Goal: Task Accomplishment & Management: Use online tool/utility

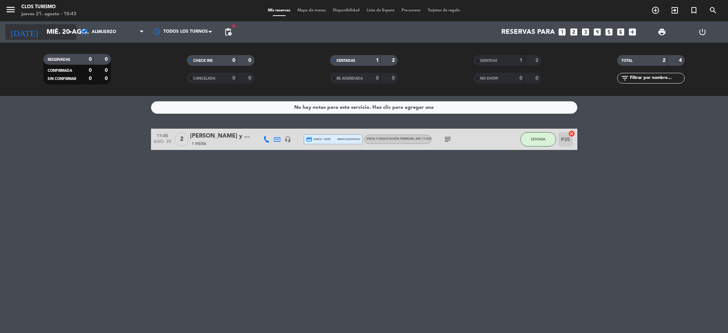
click at [43, 25] on input "mié. 20 ago." at bounding box center [86, 32] width 86 height 15
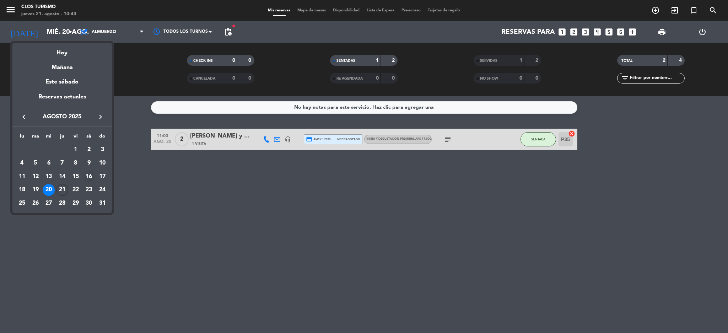
click at [90, 175] on div "16" at bounding box center [89, 176] width 12 height 12
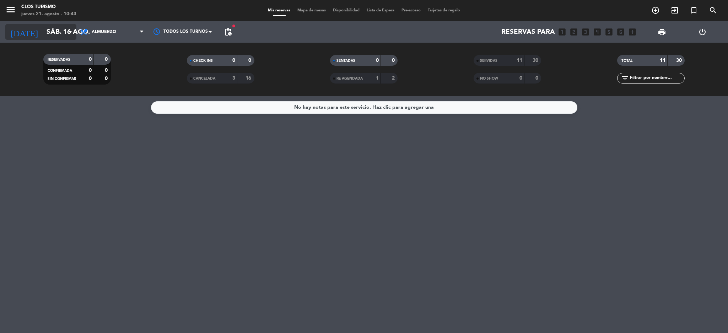
click at [56, 32] on input "sáb. 16 ago." at bounding box center [86, 32] width 86 height 15
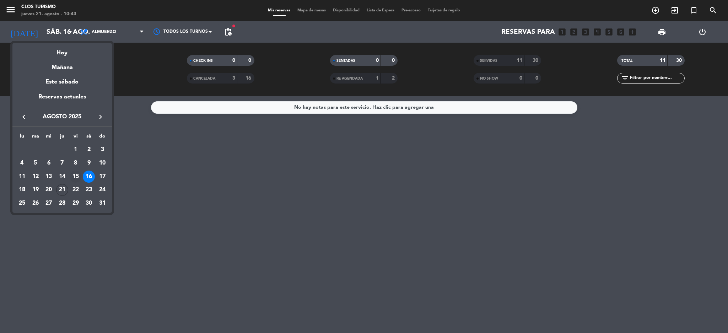
drag, startPoint x: 74, startPoint y: 172, endPoint x: 78, endPoint y: 89, distance: 83.2
click at [74, 173] on div "15" at bounding box center [76, 176] width 12 height 12
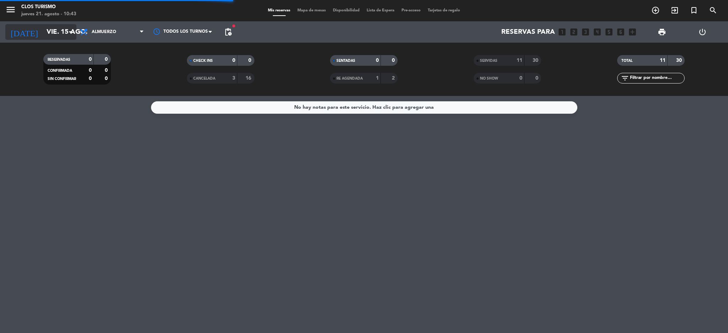
click at [59, 29] on input "vie. 15 ago." at bounding box center [86, 32] width 86 height 15
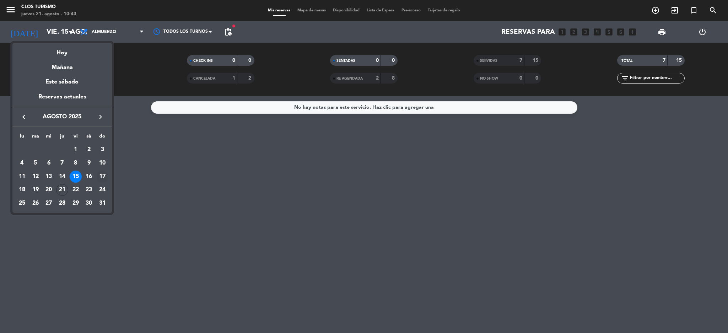
click at [103, 175] on div "17" at bounding box center [102, 176] width 12 height 12
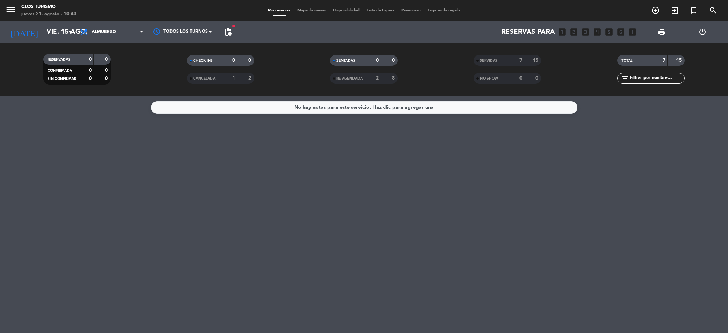
type input "dom. 17 ago."
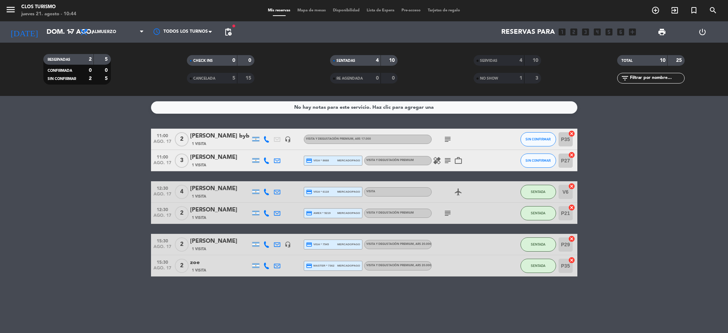
click at [221, 272] on div "1 Visita" at bounding box center [220, 270] width 60 height 6
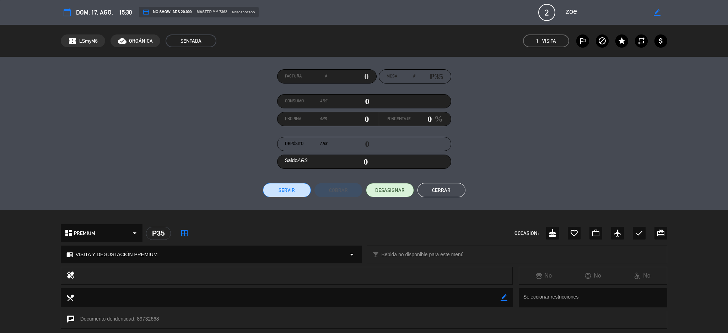
click at [355, 77] on input "text" at bounding box center [348, 76] width 42 height 11
type input "25682"
click at [277, 190] on button "Servir" at bounding box center [287, 190] width 48 height 14
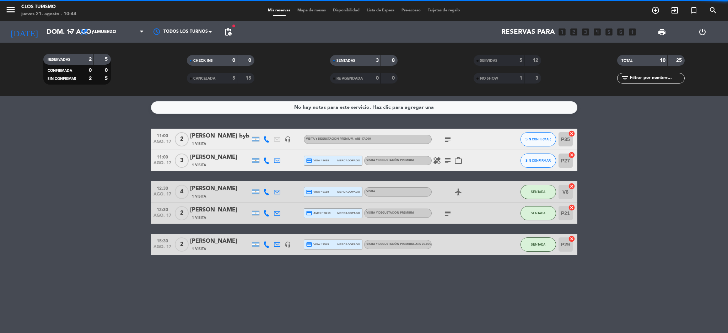
click at [207, 241] on div "[PERSON_NAME]" at bounding box center [220, 241] width 60 height 9
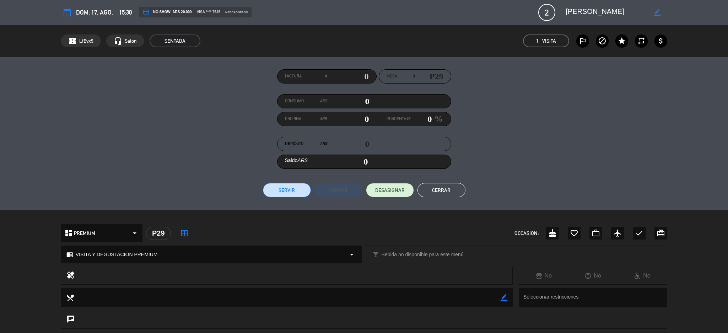
click at [346, 81] on input "text" at bounding box center [348, 76] width 42 height 11
type input "25682"
click at [274, 184] on button "Servir" at bounding box center [287, 190] width 48 height 14
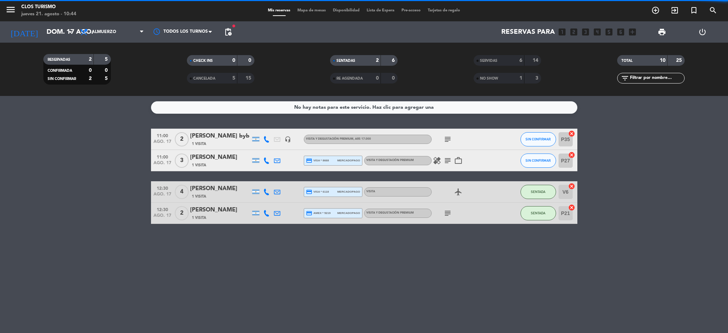
click at [224, 219] on div "1 Visita" at bounding box center [220, 218] width 60 height 6
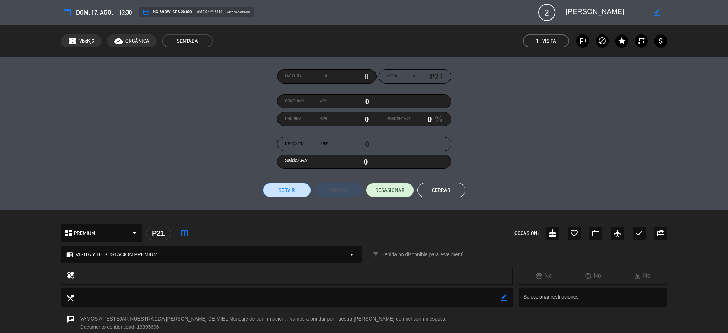
click at [348, 76] on input "text" at bounding box center [348, 76] width 42 height 11
type input "25682"
click at [290, 194] on button "Servir" at bounding box center [287, 190] width 48 height 14
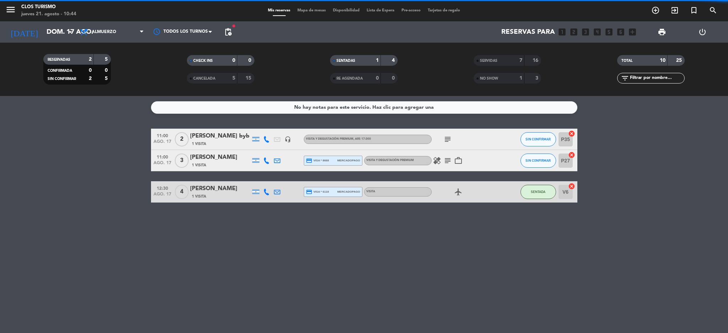
click at [213, 193] on div "[PERSON_NAME] 1 Visita" at bounding box center [220, 191] width 60 height 15
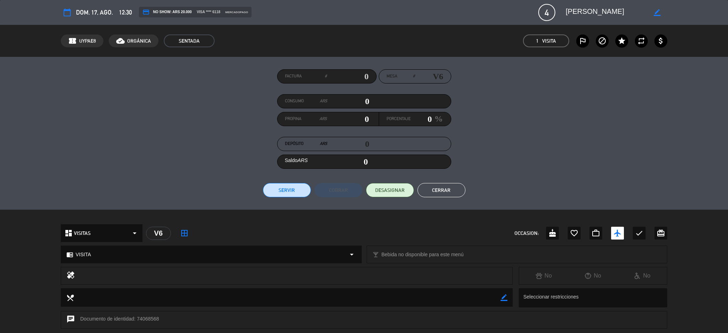
click at [363, 74] on input "text" at bounding box center [348, 76] width 42 height 11
type input "25682"
click at [270, 194] on button "Servir" at bounding box center [287, 190] width 48 height 14
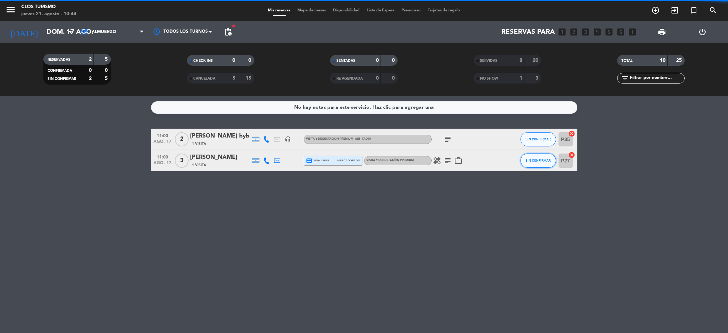
click at [546, 156] on button "SIN CONFIRMAR" at bounding box center [538, 160] width 36 height 14
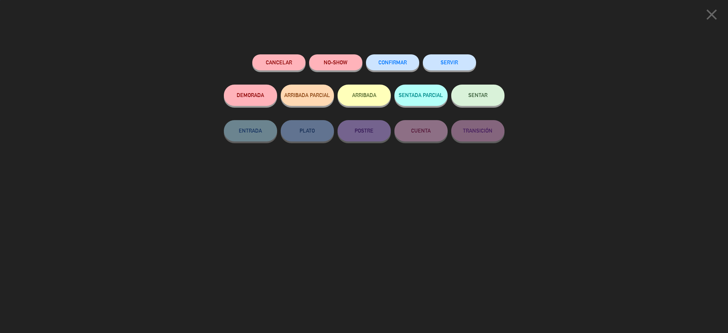
click at [458, 92] on button "SENTAR" at bounding box center [477, 95] width 53 height 21
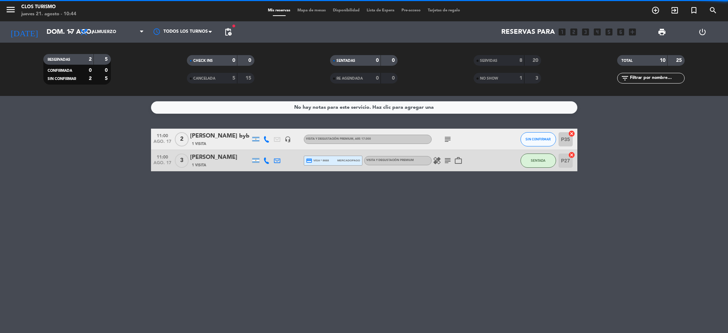
click at [556, 140] on div "P35 cancel" at bounding box center [566, 139] width 21 height 21
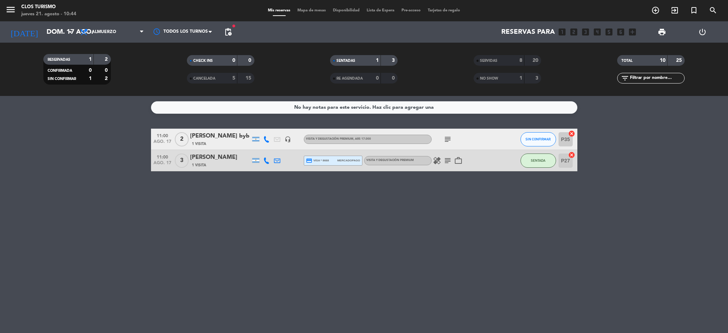
click at [553, 144] on div "SIN CONFIRMAR" at bounding box center [538, 139] width 36 height 21
click at [549, 139] on span "SIN CONFIRMAR" at bounding box center [537, 139] width 25 height 4
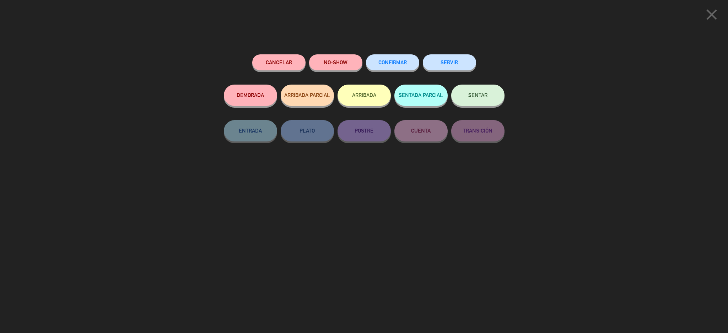
click at [488, 99] on button "SENTAR" at bounding box center [477, 95] width 53 height 21
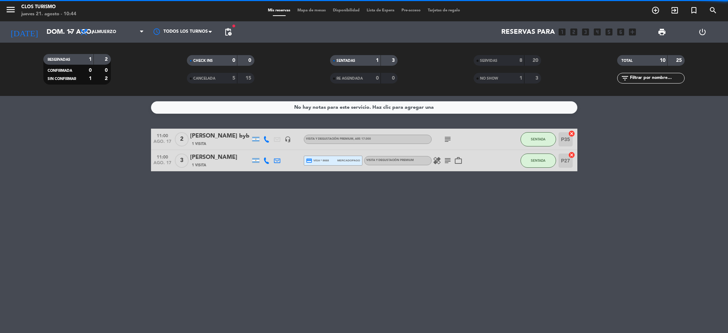
click at [229, 140] on div "[PERSON_NAME] byb" at bounding box center [220, 135] width 60 height 9
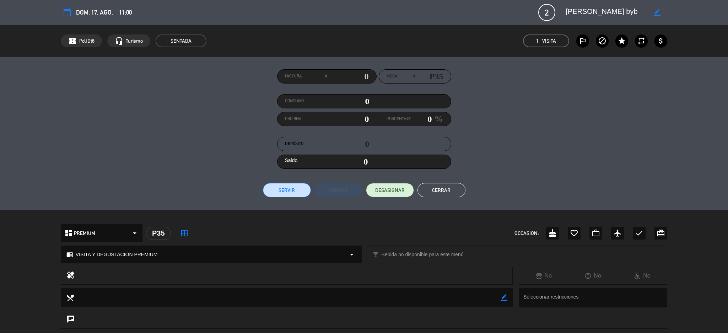
click at [357, 63] on div "Factura # Mesa # P35 Consumo 0 Propina 0 Porcentaje 0 % Depósito 0 Saldo 0 Serv…" at bounding box center [364, 133] width 728 height 153
click at [364, 73] on div "Factura #" at bounding box center [326, 76] width 99 height 14
click at [361, 75] on input "text" at bounding box center [348, 76] width 42 height 11
type input "25682"
click at [274, 186] on button "Servir" at bounding box center [287, 190] width 48 height 14
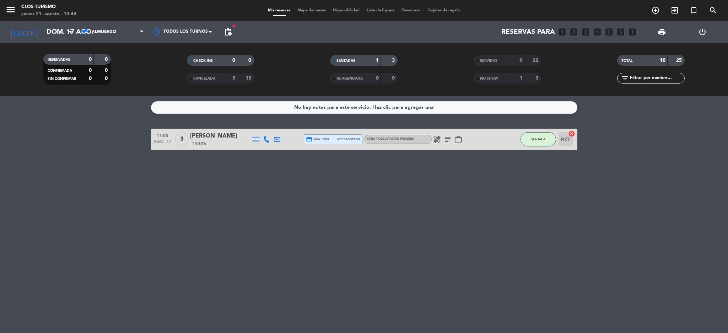
click at [210, 132] on div "[PERSON_NAME]" at bounding box center [220, 135] width 60 height 9
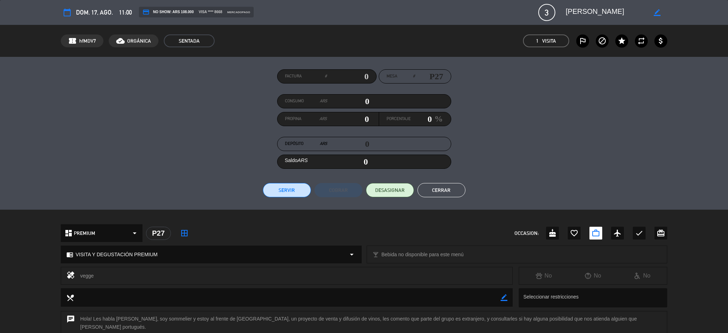
click at [357, 77] on input "text" at bounding box center [348, 76] width 42 height 11
type input "25682"
click at [269, 189] on button "Servir" at bounding box center [287, 190] width 48 height 14
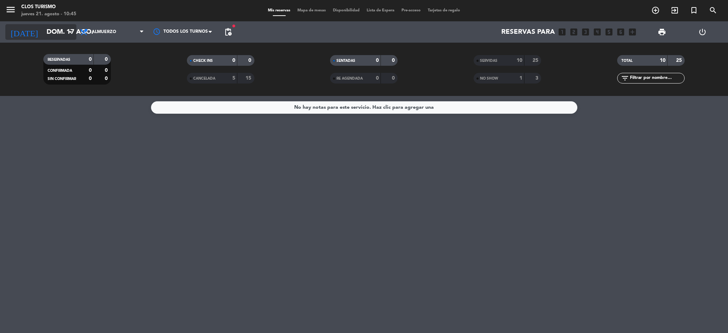
click at [60, 33] on input "dom. 17 ago." at bounding box center [86, 32] width 86 height 15
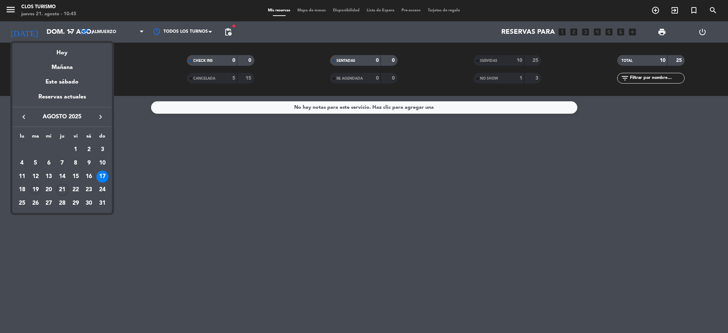
click at [33, 189] on div "19" at bounding box center [35, 190] width 12 height 12
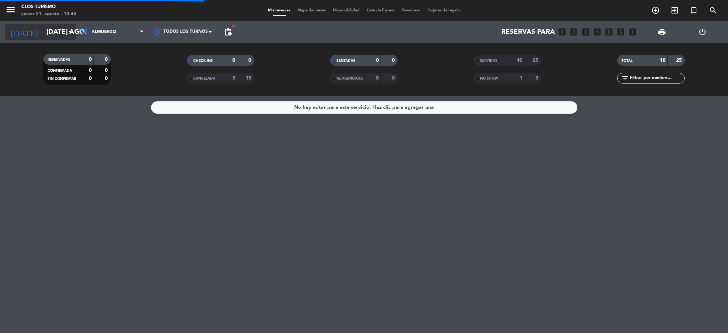
click at [64, 28] on input "[DATE] ago." at bounding box center [86, 32] width 86 height 15
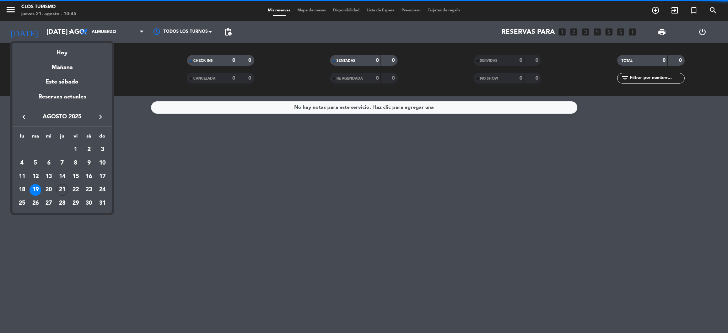
click at [47, 187] on div "20" at bounding box center [49, 190] width 12 height 12
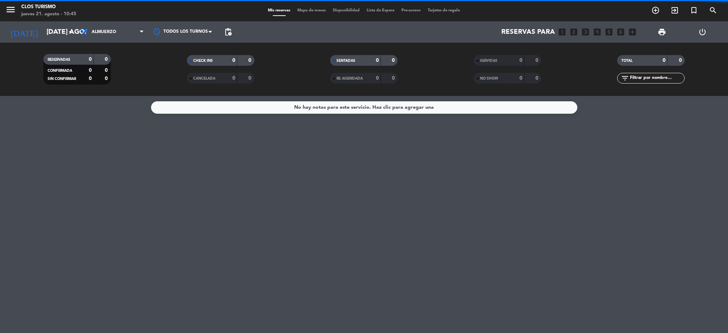
type input "mié. 20 ago."
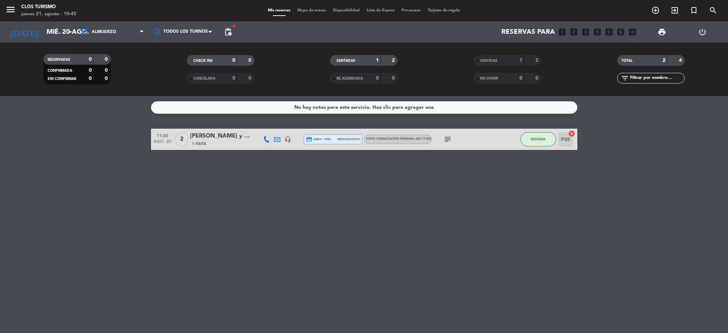
click at [208, 135] on div "[PERSON_NAME] y [PERSON_NAME]" at bounding box center [220, 135] width 60 height 9
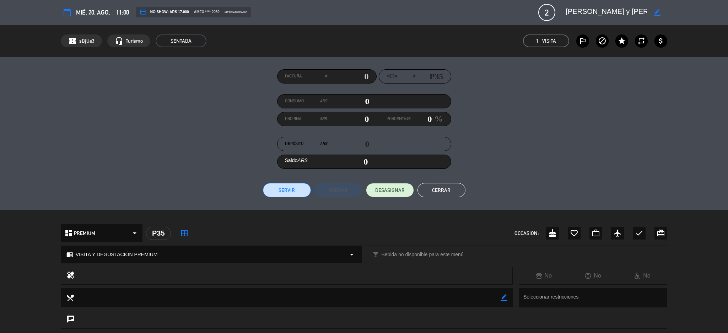
click at [343, 79] on input "text" at bounding box center [348, 76] width 42 height 11
type input "25682"
click at [275, 184] on button "Servir" at bounding box center [287, 190] width 48 height 14
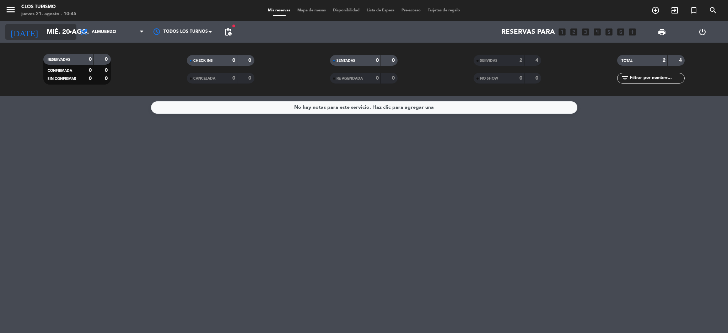
click at [60, 30] on input "mié. 20 ago." at bounding box center [86, 32] width 86 height 15
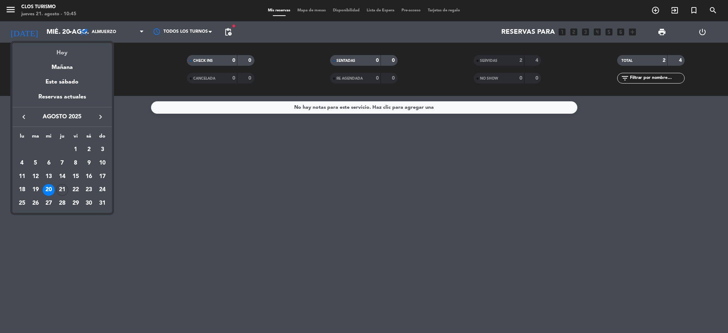
click at [64, 44] on div "Hoy" at bounding box center [61, 50] width 99 height 15
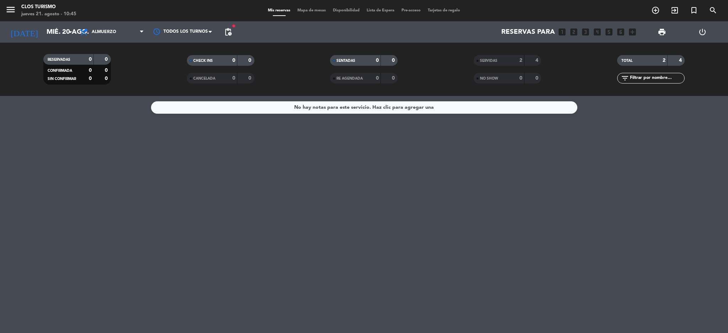
type input "jue. 21 ago."
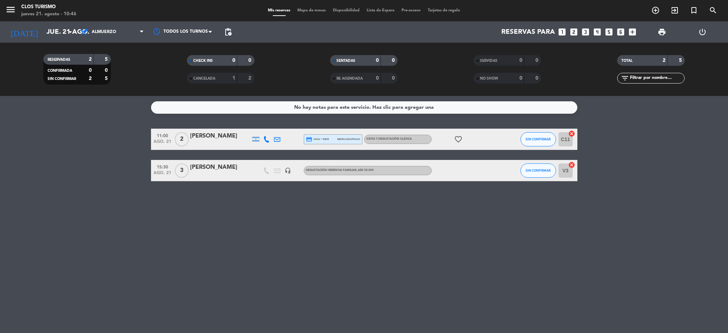
click at [151, 284] on div "No hay notas para este servicio. Haz clic para agregar una 11:00 ago. 21 2 Vero…" at bounding box center [364, 214] width 728 height 237
drag, startPoint x: 127, startPoint y: 241, endPoint x: 137, endPoint y: 241, distance: 10.3
click at [127, 241] on div "No hay notas para este servicio. Haz clic para agregar una 11:00 ago. 21 2 Vero…" at bounding box center [364, 214] width 728 height 237
